Goal: Navigation & Orientation: Find specific page/section

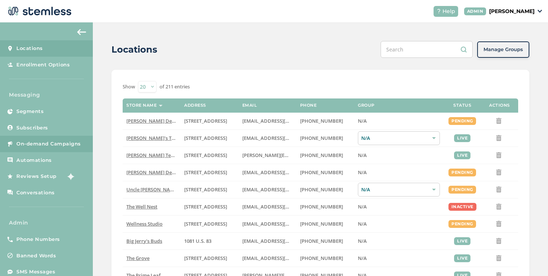
click at [72, 139] on link "On-demand Campaigns" at bounding box center [46, 144] width 93 height 16
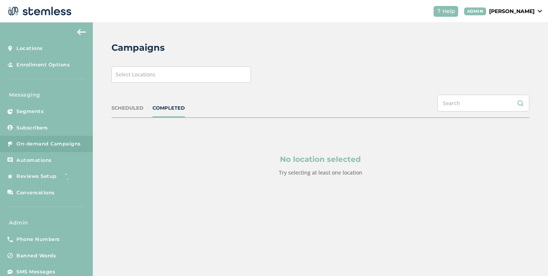
click at [178, 79] on div "Select Locations" at bounding box center [180, 74] width 139 height 16
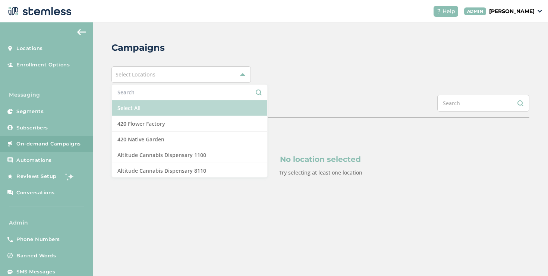
click at [162, 108] on li "Select All" at bounding box center [189, 108] width 155 height 16
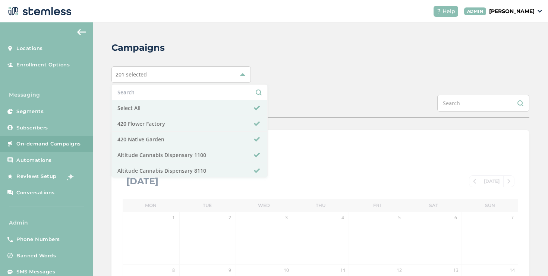
click at [299, 86] on div "Campaigns 201 selected Select All 420 Flower Factory 420 Native Garden Altitude…" at bounding box center [320, 263] width 455 height 482
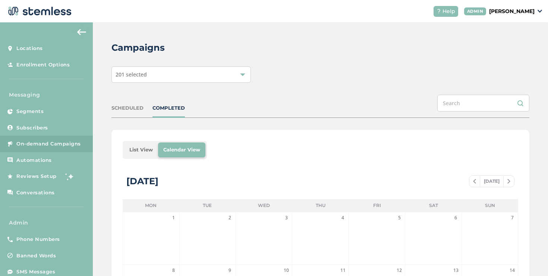
click at [142, 152] on li "List View" at bounding box center [141, 149] width 34 height 15
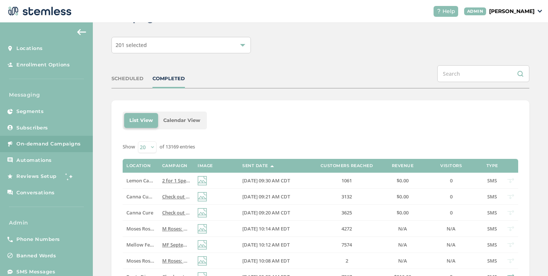
scroll to position [111, 0]
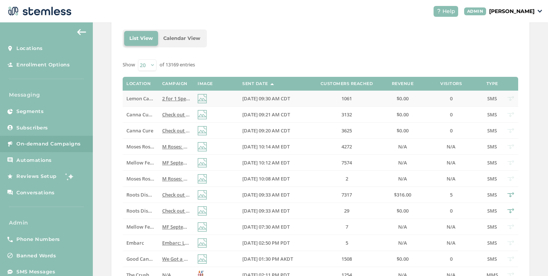
click at [146, 100] on span "Lemon Cannabis Glenpool" at bounding box center [156, 98] width 60 height 7
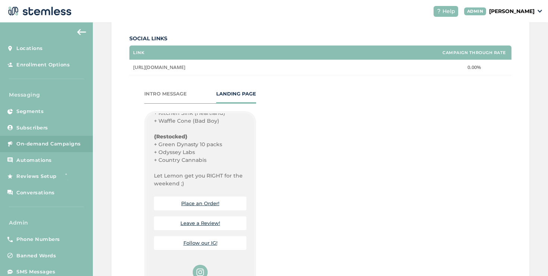
scroll to position [469, 0]
click at [195, 201] on link "Place an Order!" at bounding box center [200, 203] width 38 height 6
click at [186, 243] on link "Follow our IG!" at bounding box center [200, 243] width 34 height 6
